Goal: Task Accomplishment & Management: Manage account settings

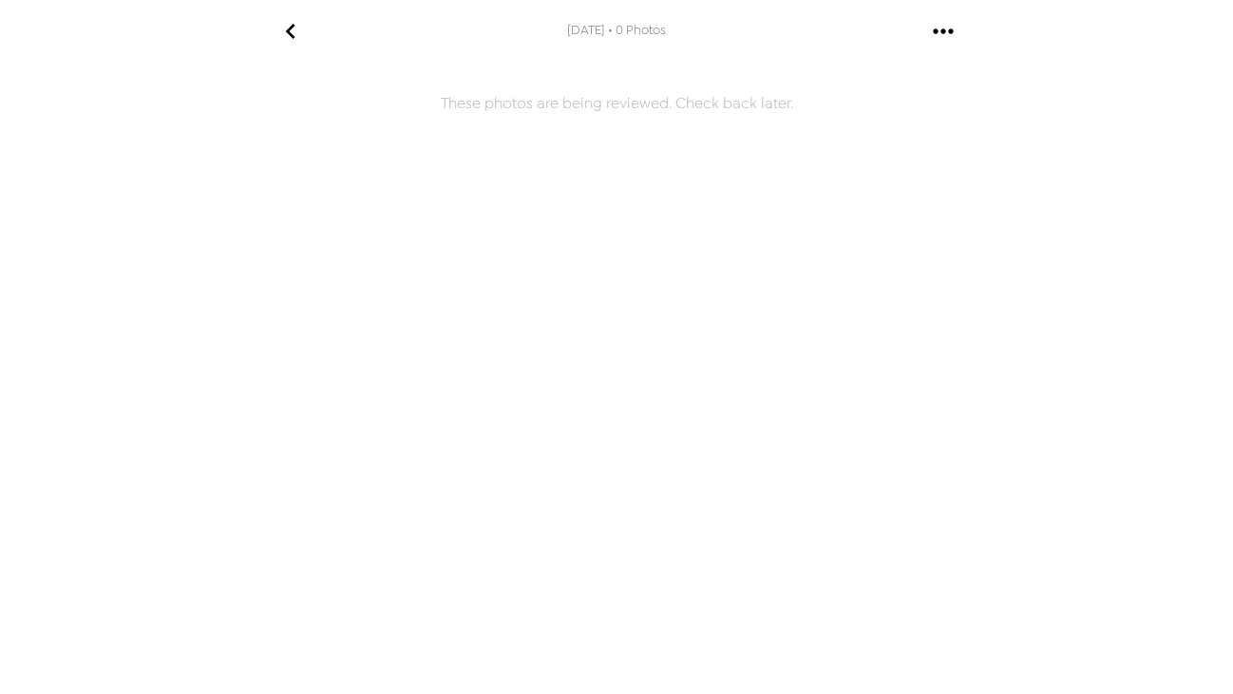
click at [291, 25] on icon "go back" at bounding box center [289, 31] width 9 height 15
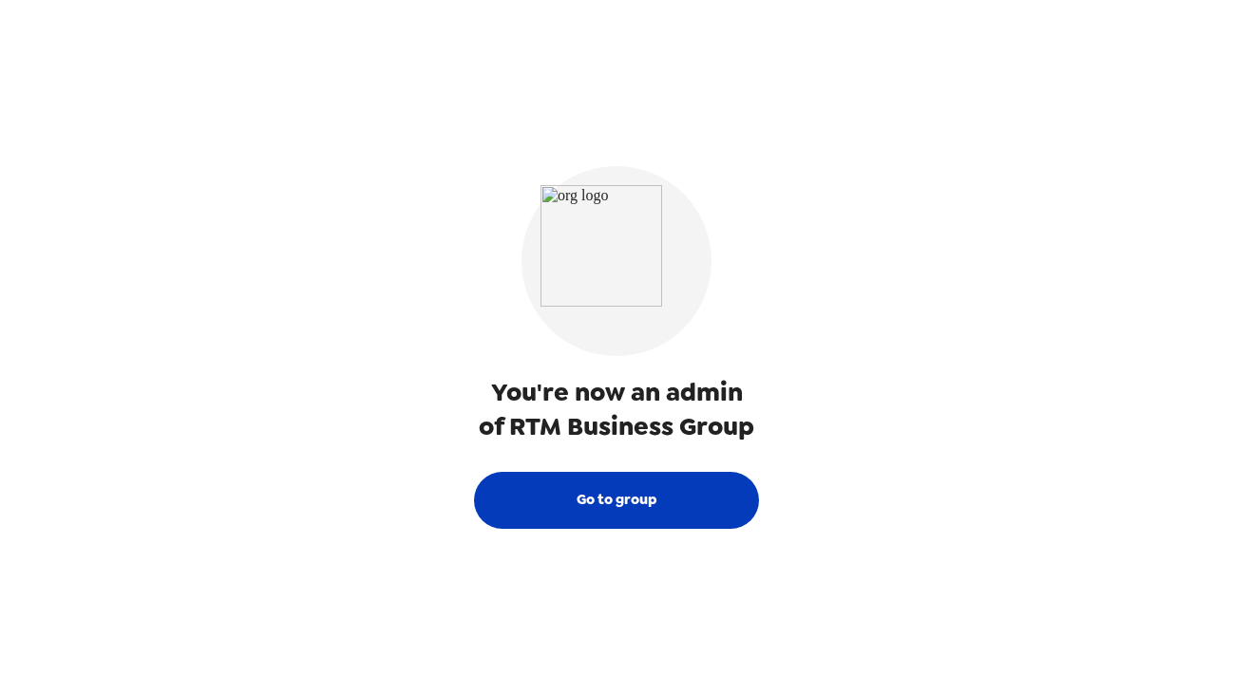
click at [542, 513] on button "Go to group" at bounding box center [616, 500] width 285 height 57
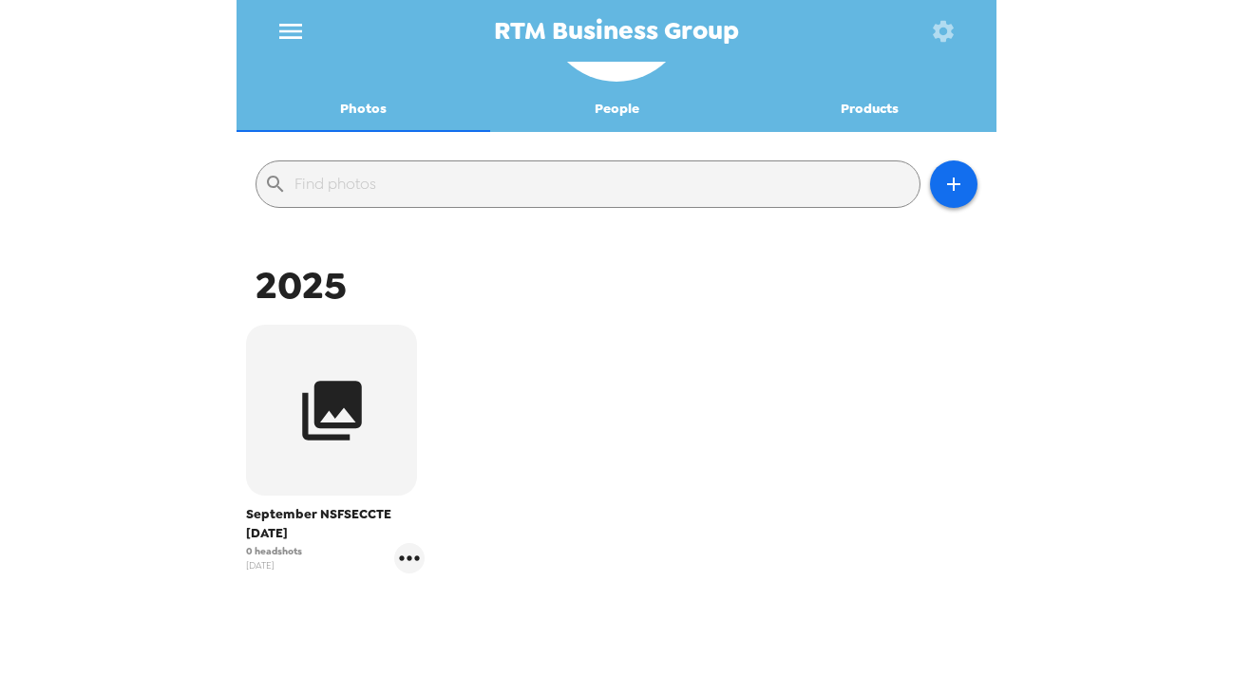
scroll to position [136, 0]
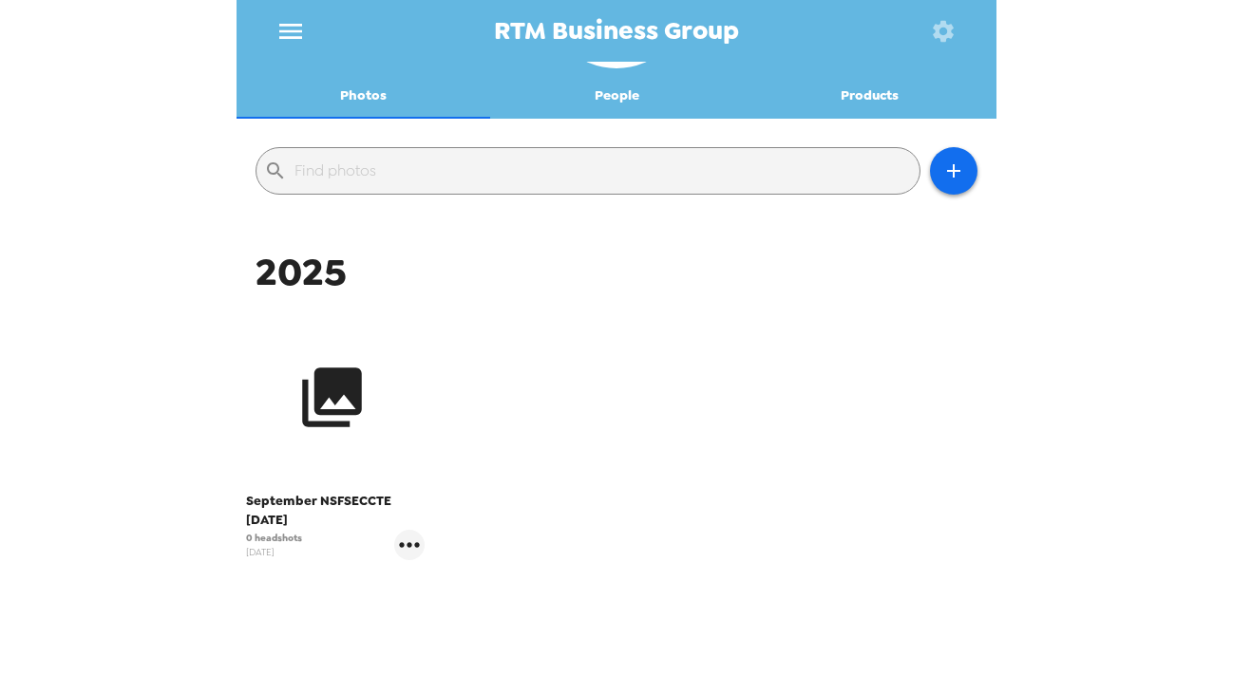
click at [335, 420] on icon "button" at bounding box center [331, 397] width 71 height 71
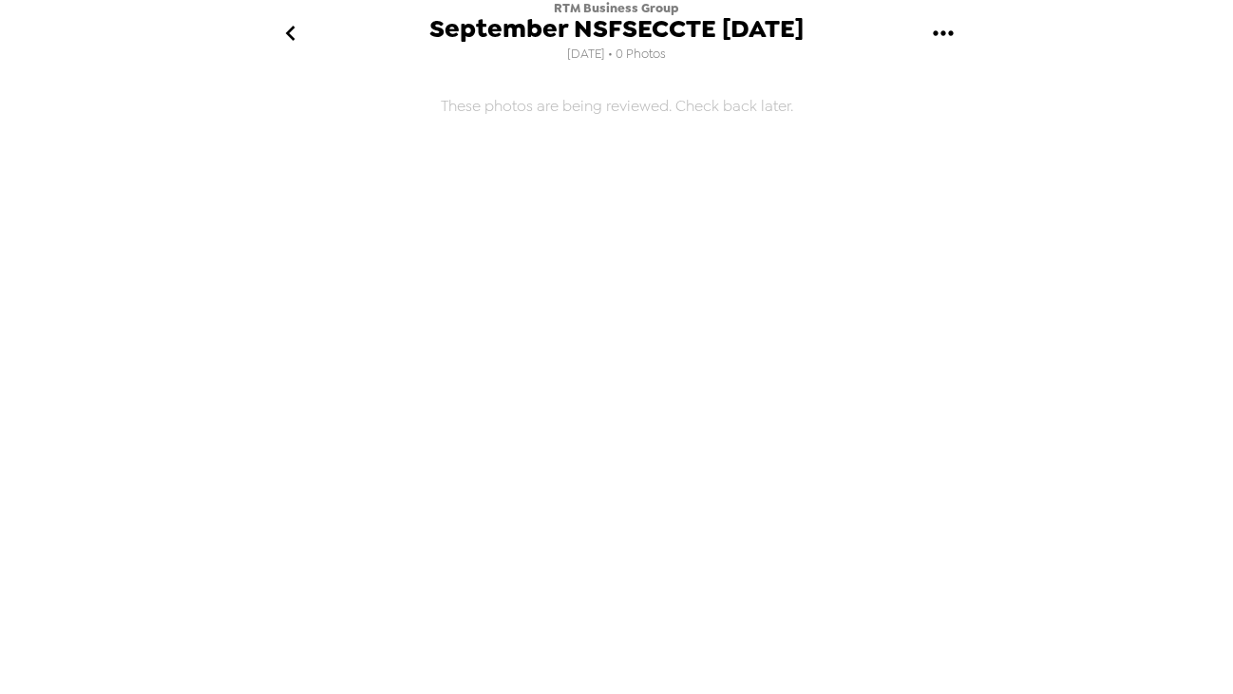
click at [286, 46] on icon "go back" at bounding box center [290, 33] width 30 height 30
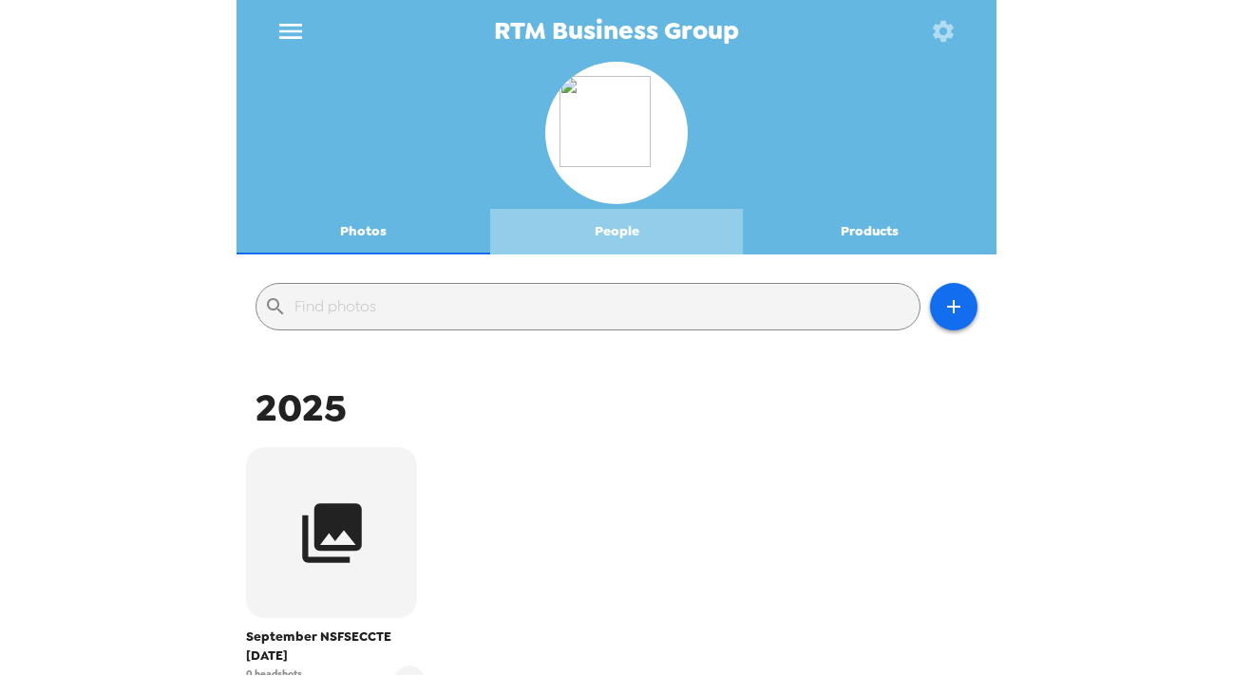
click at [596, 247] on button "People" at bounding box center [617, 232] width 254 height 46
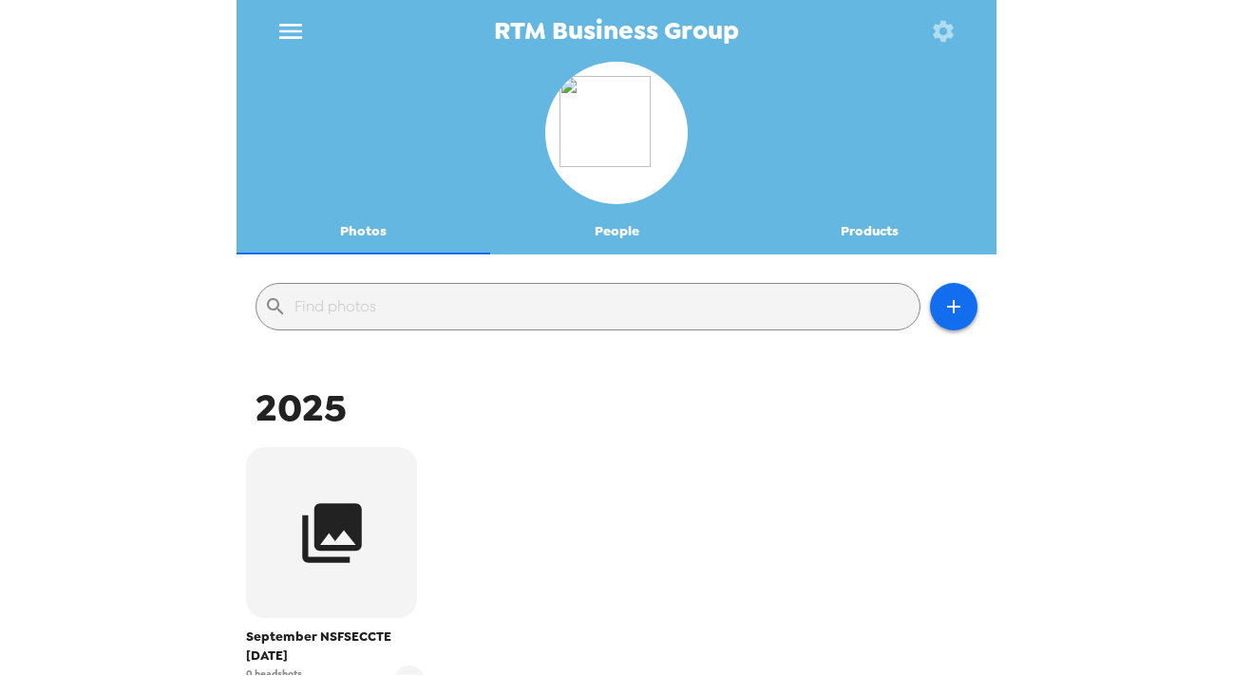
click at [631, 228] on button "People" at bounding box center [617, 232] width 254 height 46
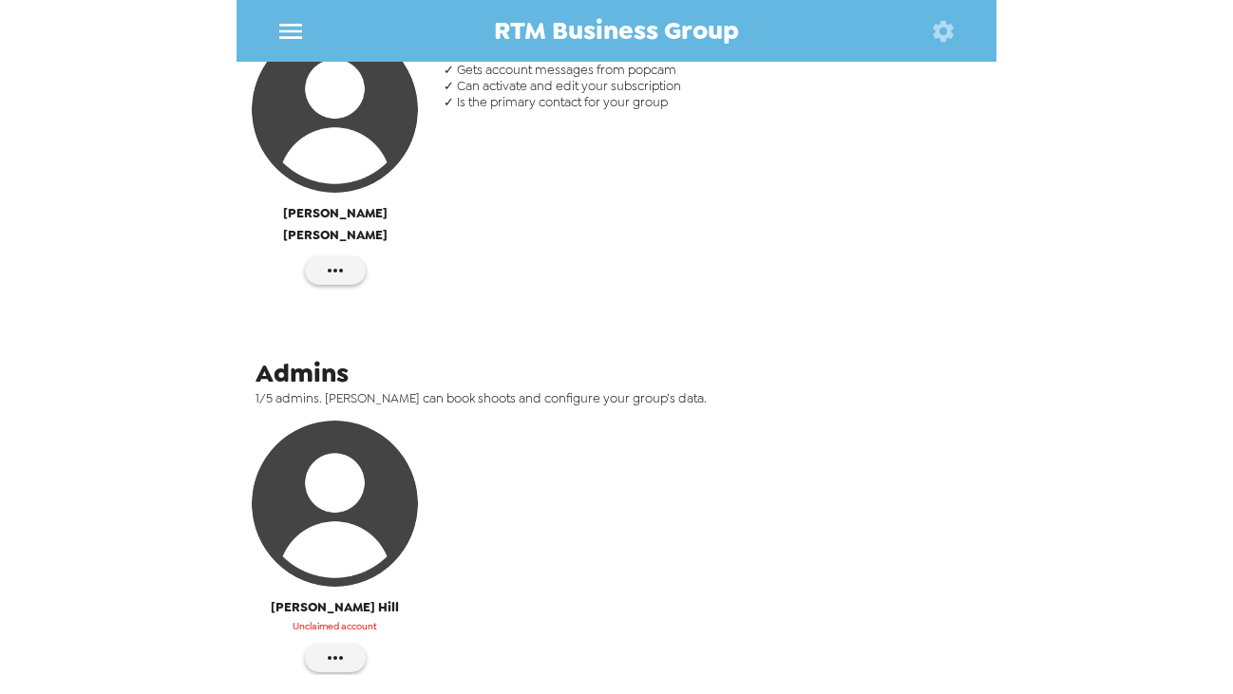
scroll to position [10, 0]
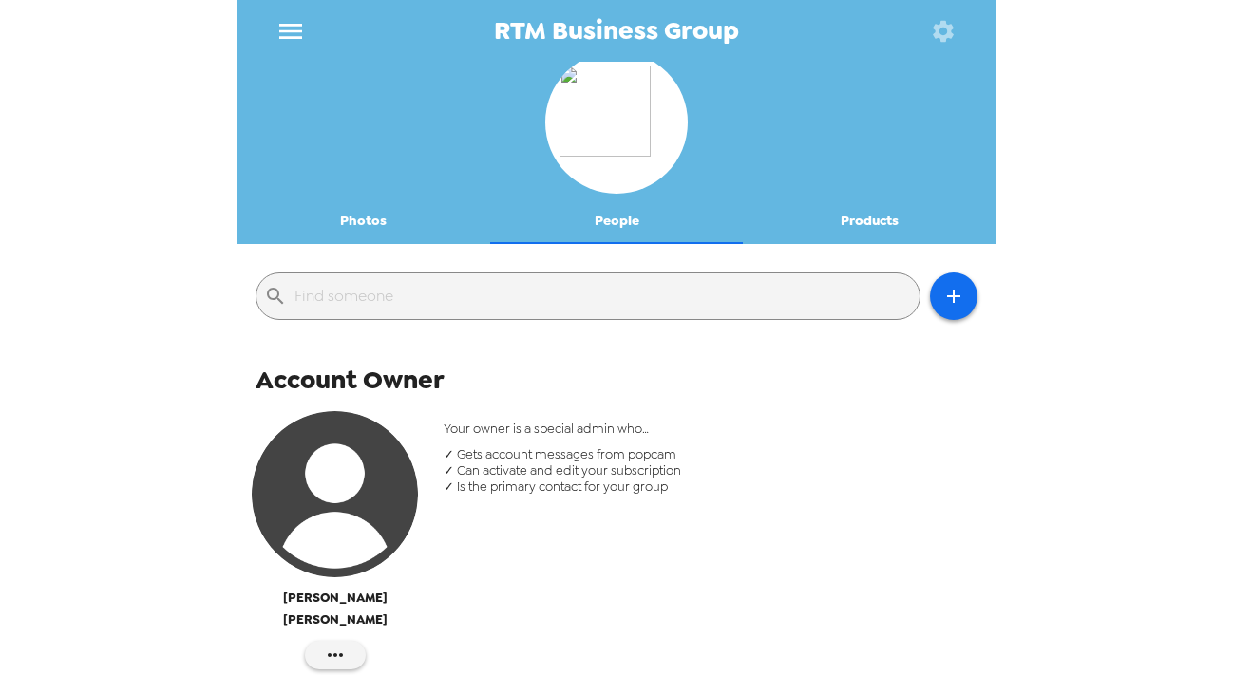
click at [373, 225] on button "Photos" at bounding box center [364, 222] width 254 height 46
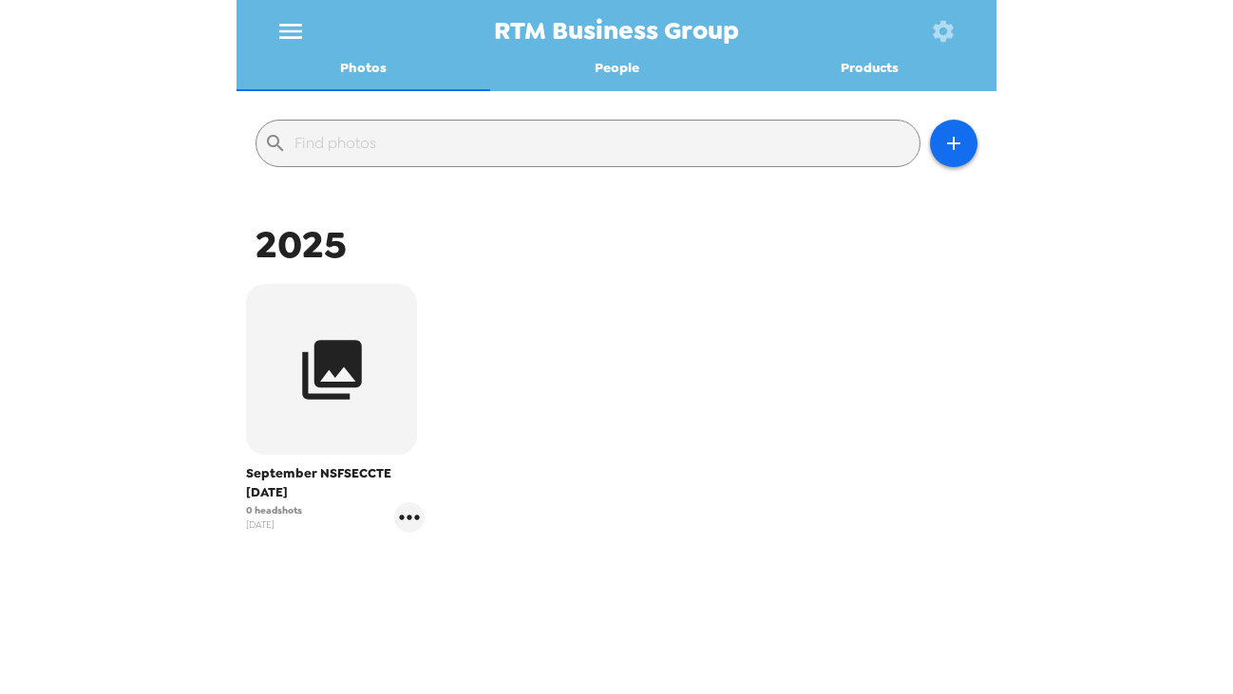
scroll to position [211, 0]
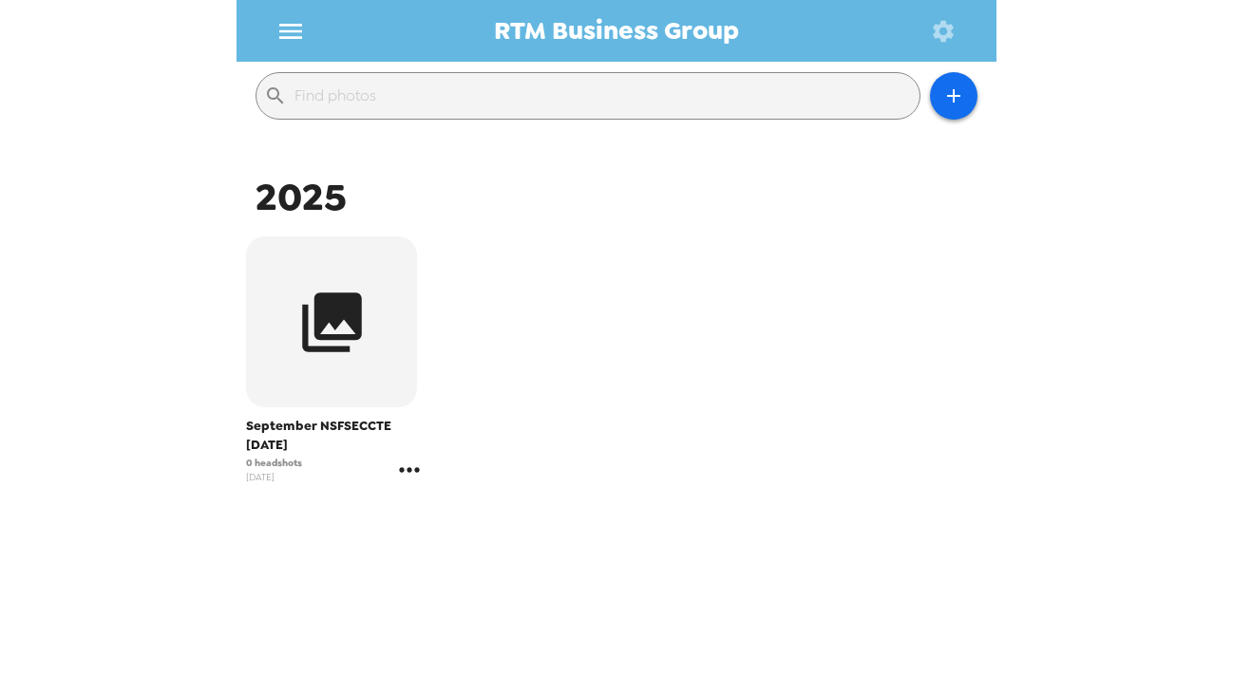
click at [417, 466] on icon "gallery menu" at bounding box center [409, 470] width 30 height 30
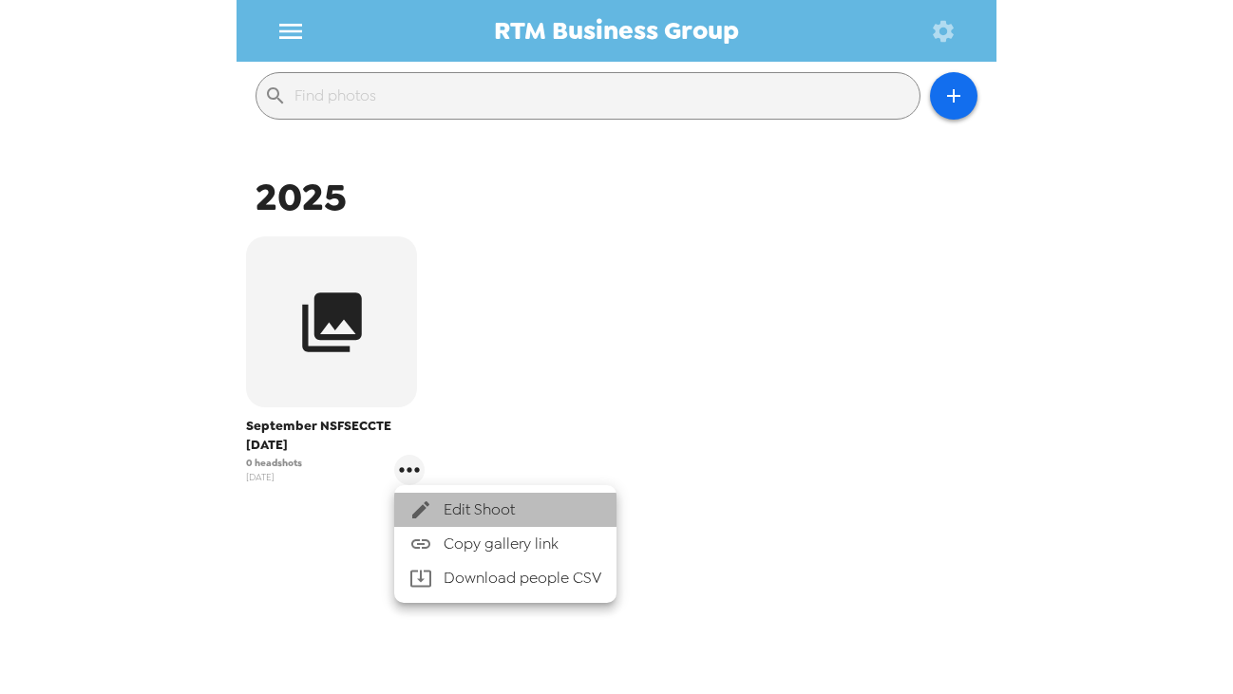
click at [445, 515] on span "Edit Shoot" at bounding box center [523, 510] width 158 height 23
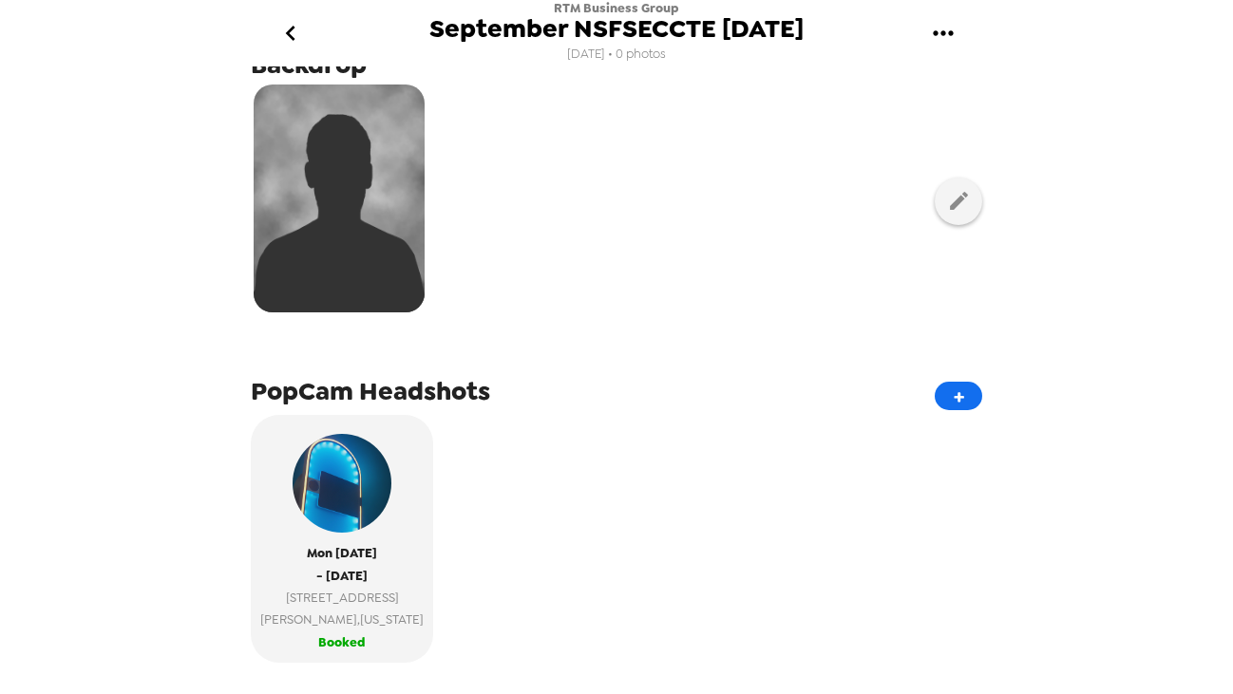
scroll to position [20, 0]
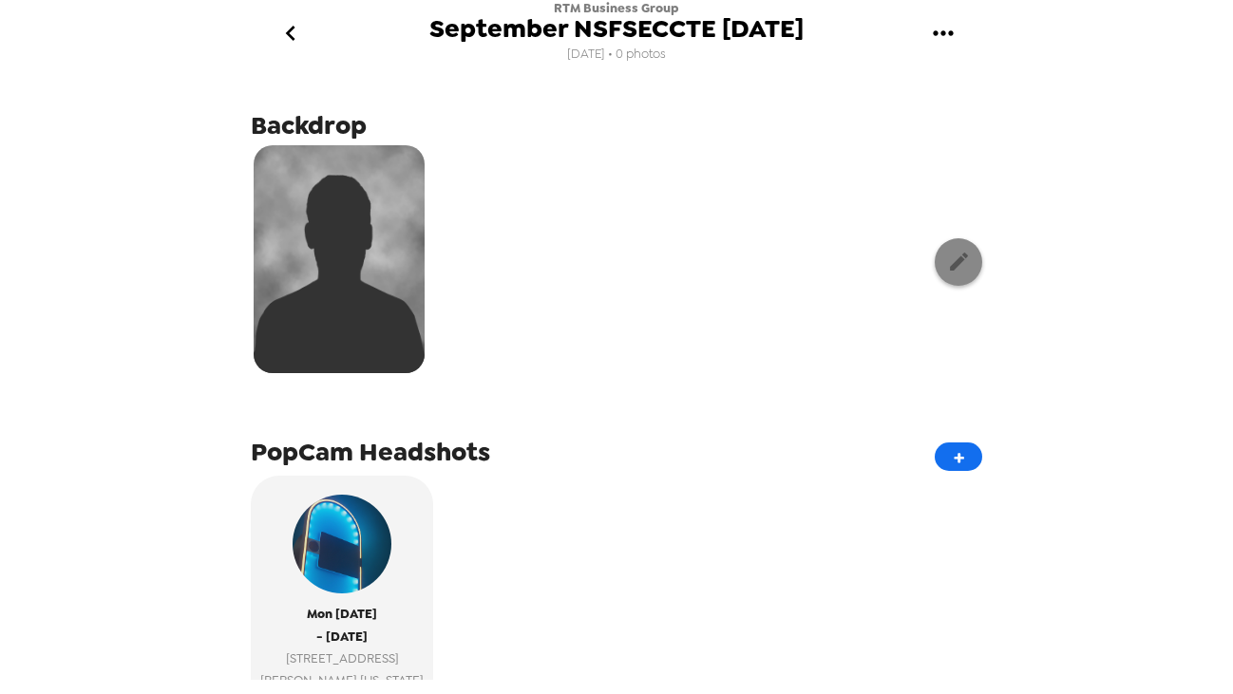
click at [953, 267] on icon "button" at bounding box center [959, 262] width 18 height 18
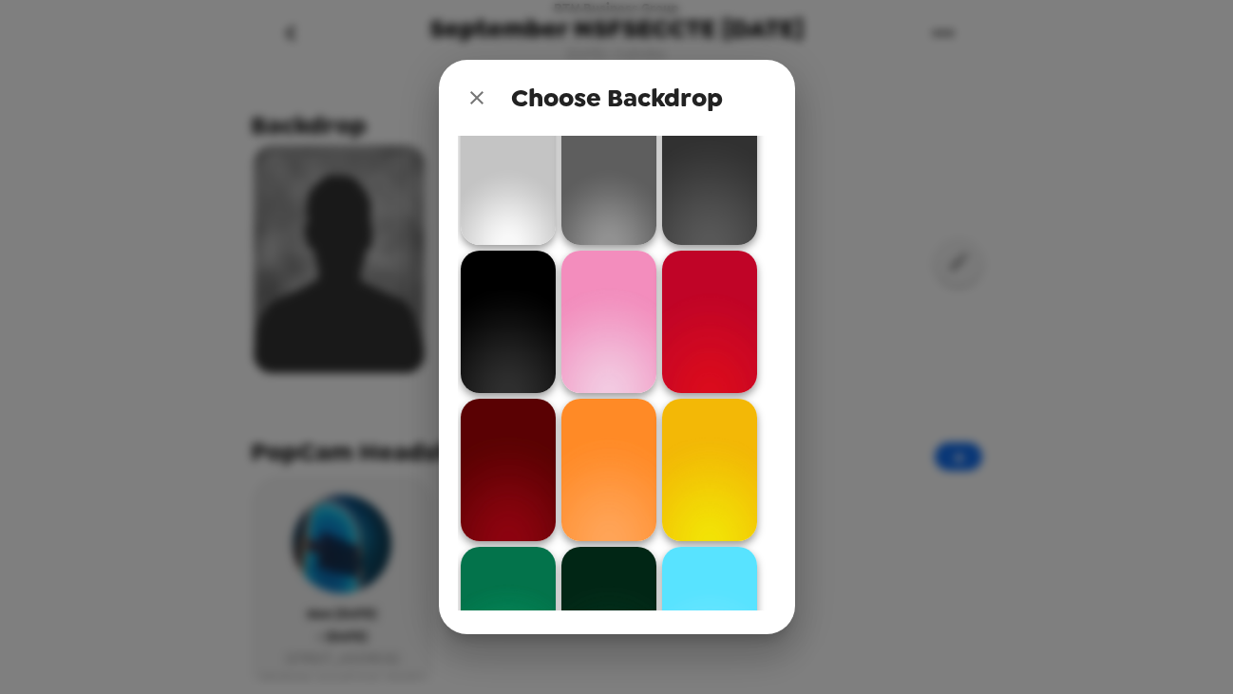
scroll to position [0, 0]
